Goal: Find specific page/section: Find specific page/section

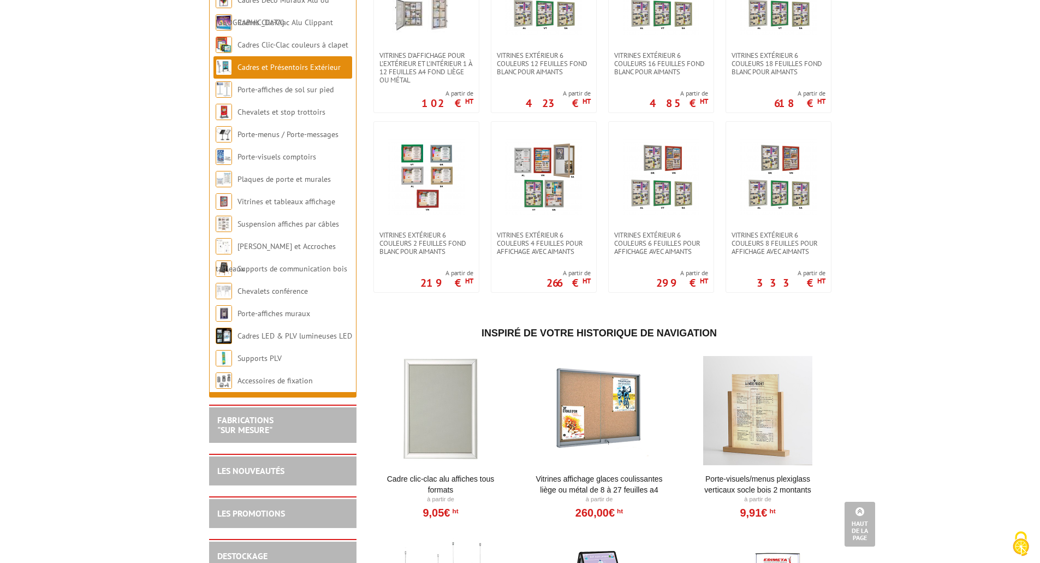
scroll to position [819, 0]
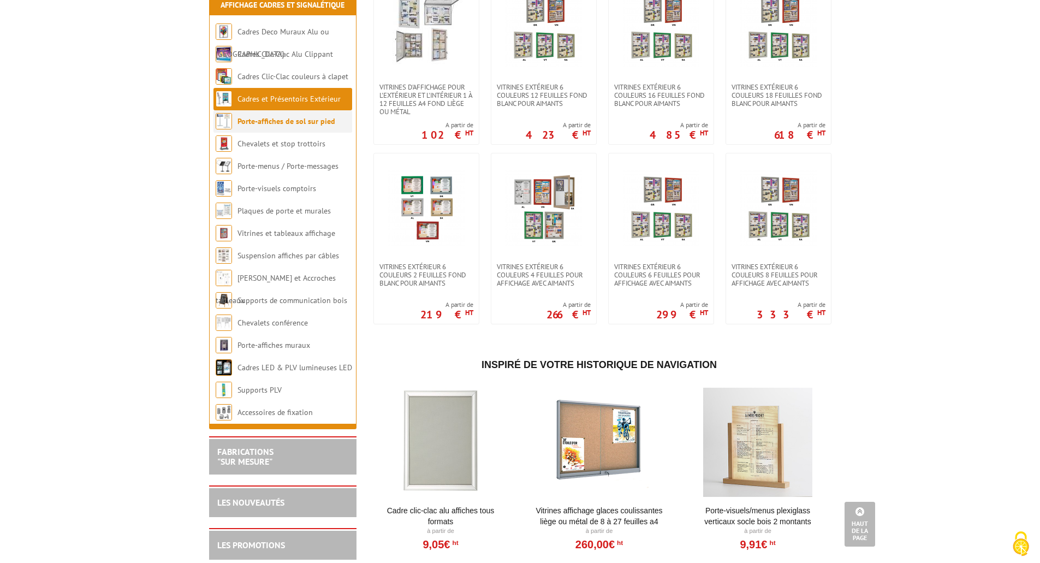
click at [279, 126] on link "Porte-affiches de sol sur pied" at bounding box center [287, 121] width 98 height 10
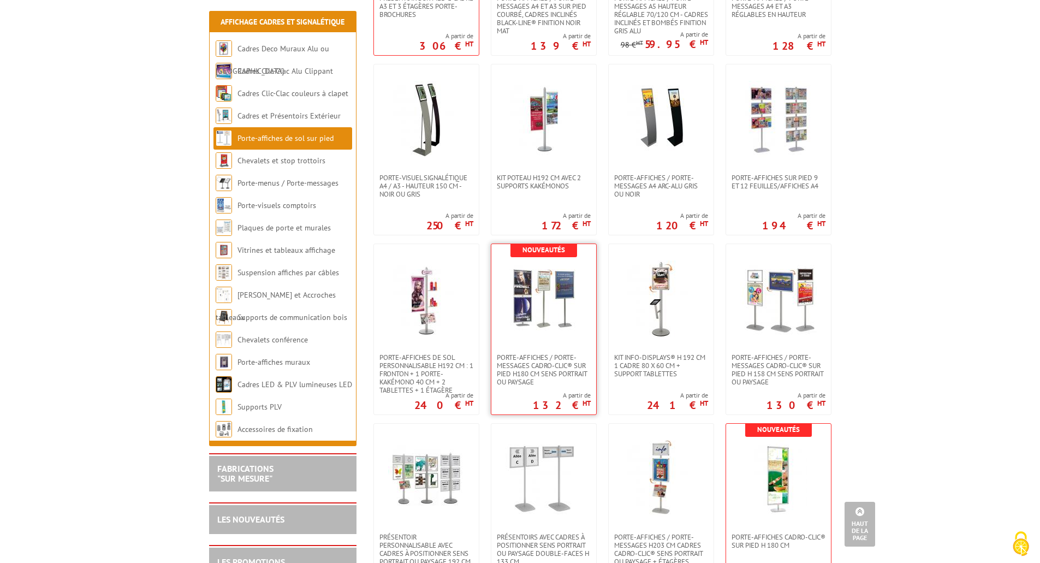
scroll to position [1474, 0]
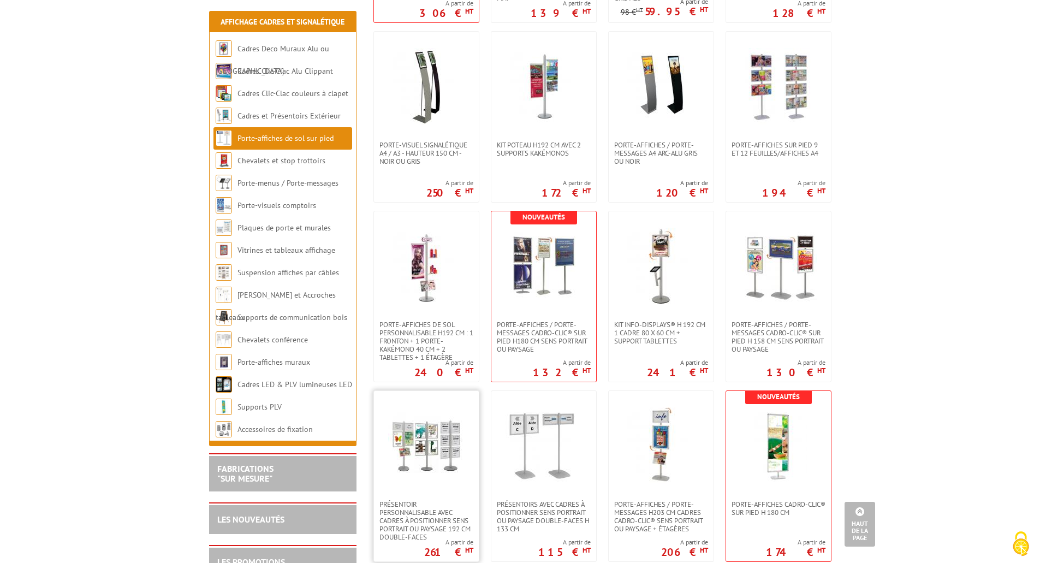
click at [401, 437] on img at bounding box center [426, 445] width 76 height 76
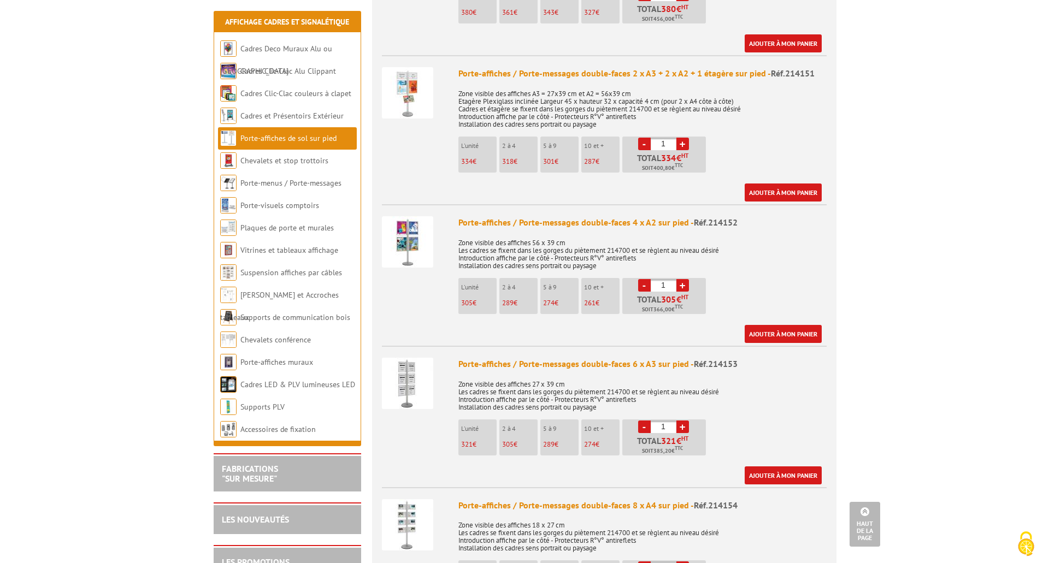
scroll to position [928, 0]
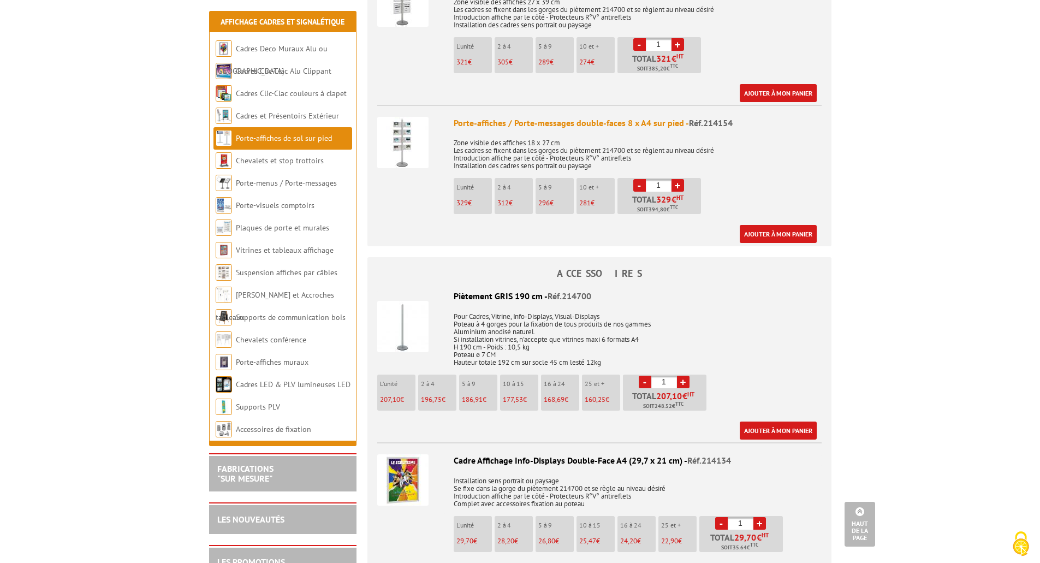
click at [400, 130] on img at bounding box center [402, 142] width 51 height 51
